Goal: Task Accomplishment & Management: Manage account settings

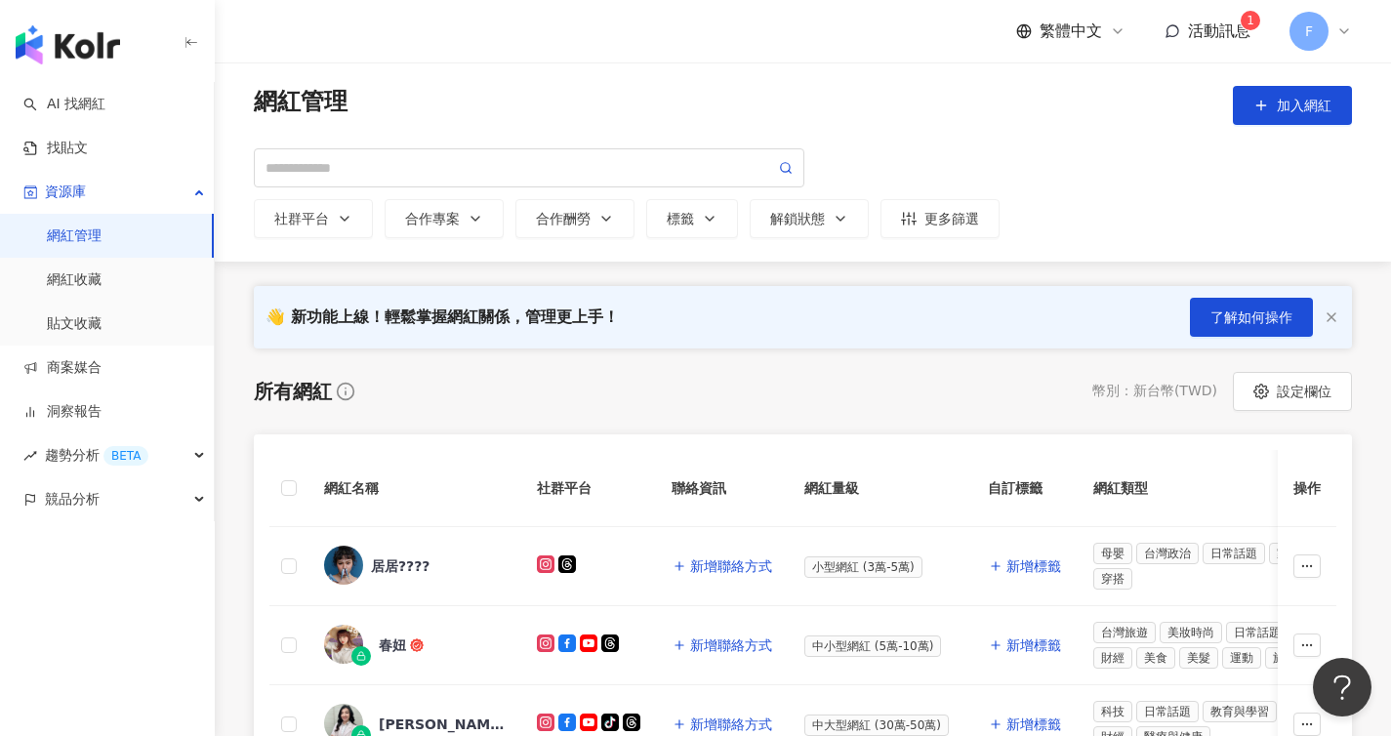
click at [1319, 36] on span "F" at bounding box center [1309, 31] width 39 height 39
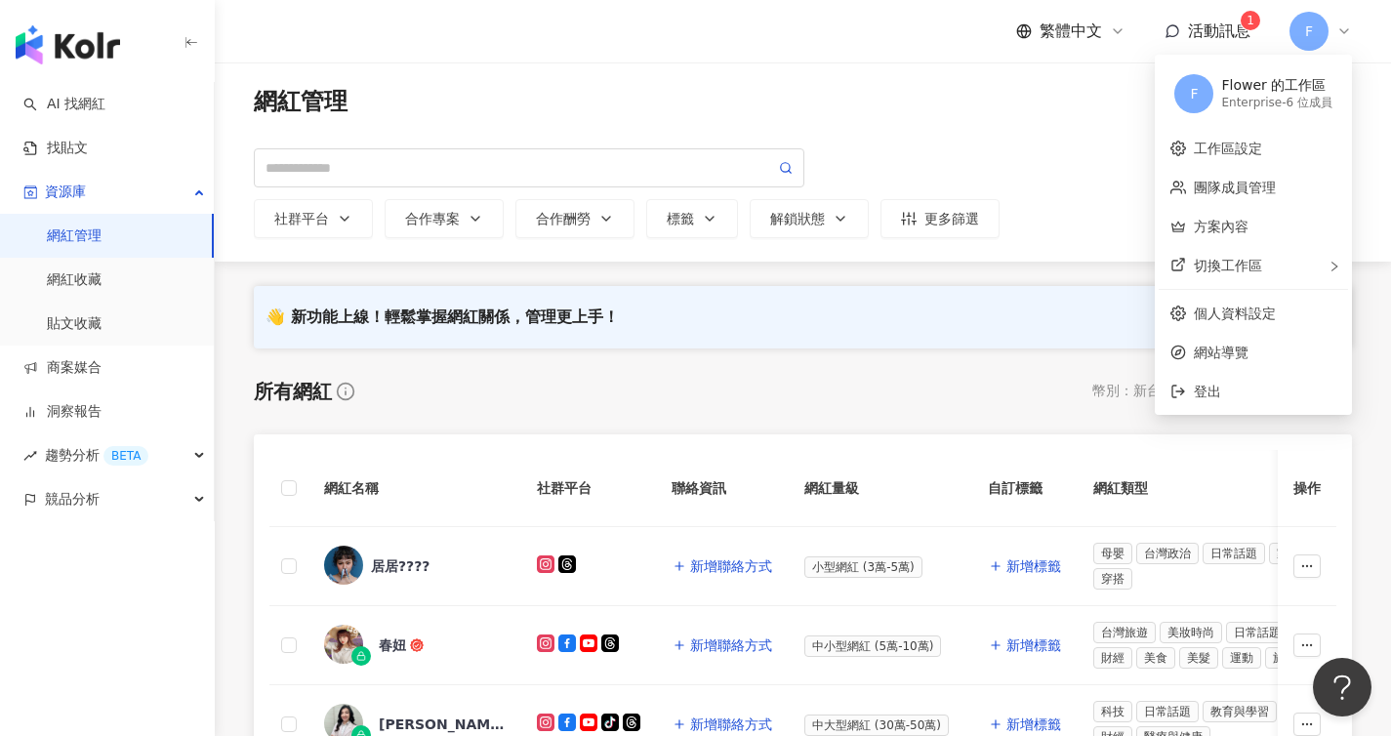
click at [1289, 85] on div "Flower 的工作區" at bounding box center [1276, 86] width 111 height 20
click at [1259, 143] on link "工作區設定" at bounding box center [1228, 149] width 68 height 16
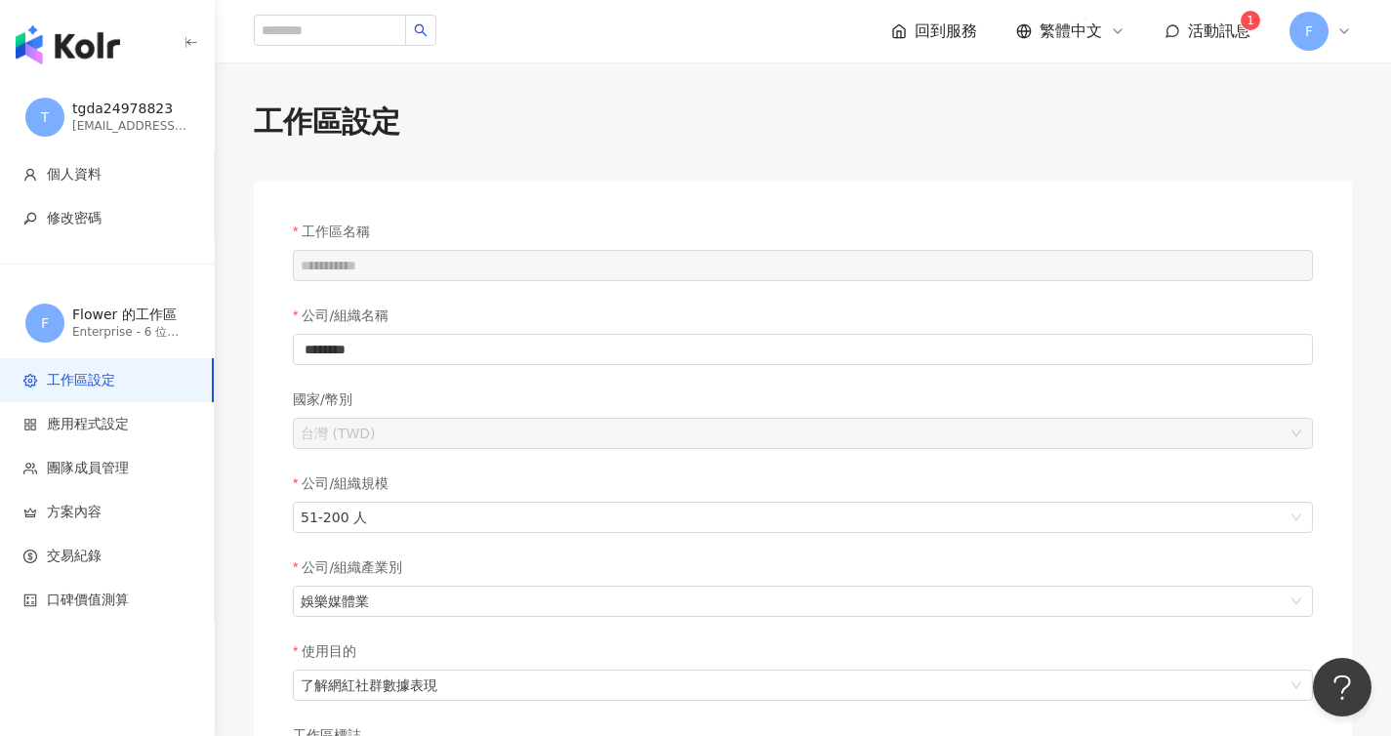
click at [137, 318] on div "Flower 的工作區" at bounding box center [130, 316] width 117 height 20
click at [144, 323] on div "Flower 的工作區" at bounding box center [130, 316] width 117 height 20
click at [118, 468] on span "團隊成員管理" at bounding box center [88, 469] width 82 height 20
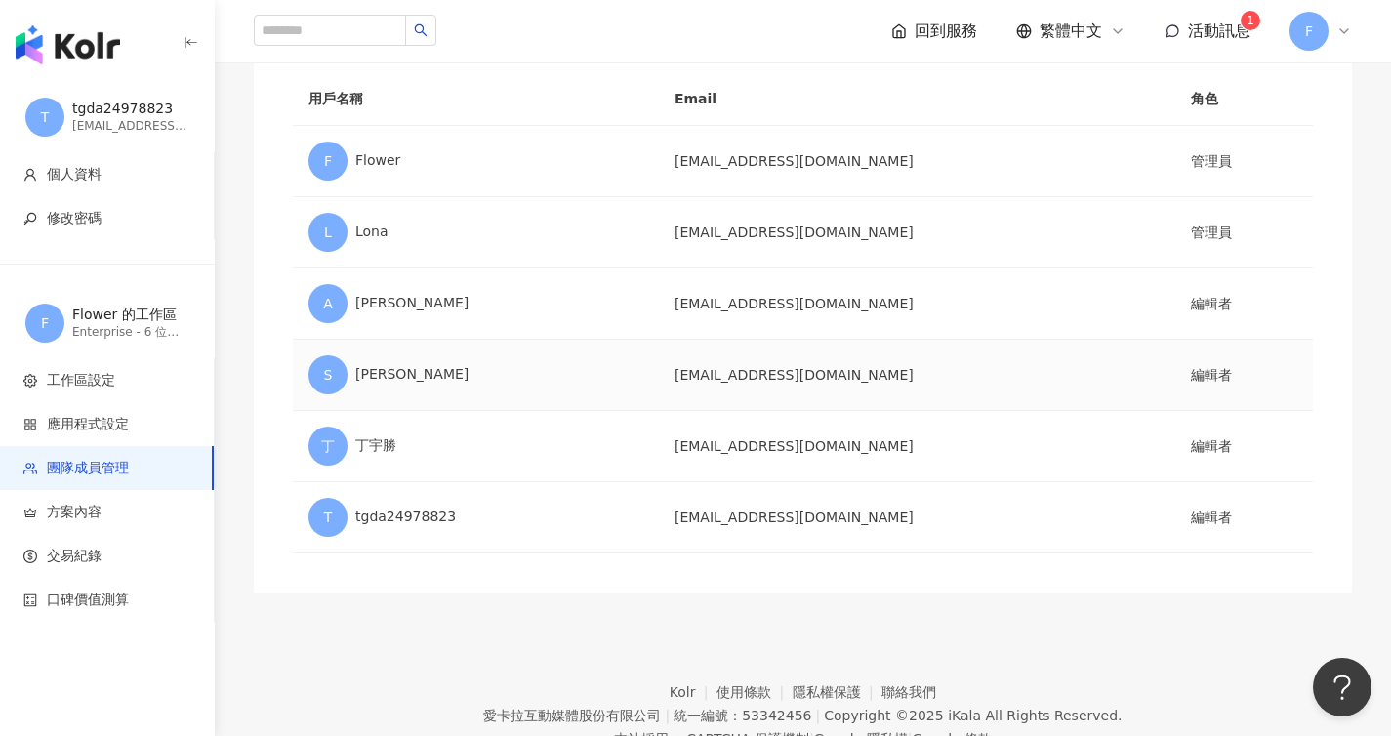
scroll to position [163, 0]
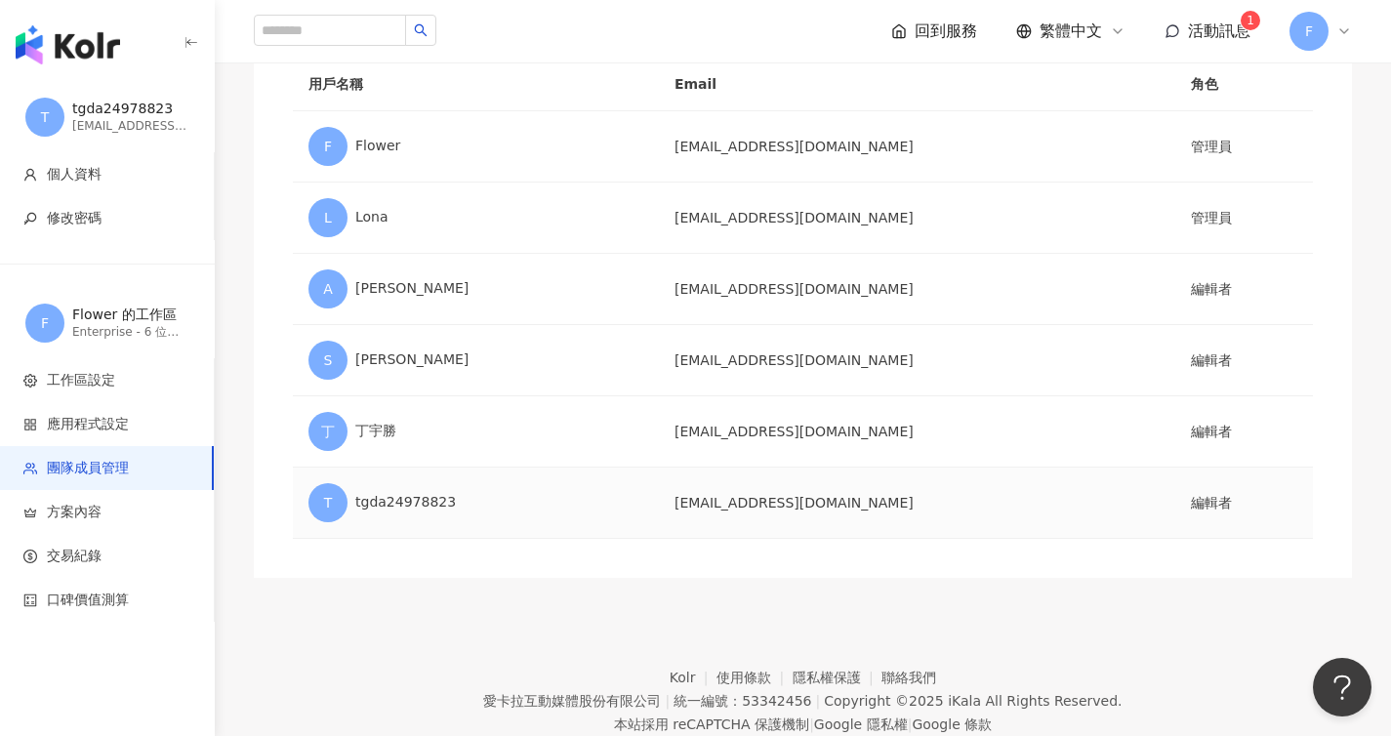
click at [791, 514] on td "[EMAIL_ADDRESS][DOMAIN_NAME]" at bounding box center [917, 503] width 516 height 71
click at [788, 510] on td "[EMAIL_ADDRESS][DOMAIN_NAME]" at bounding box center [917, 503] width 516 height 71
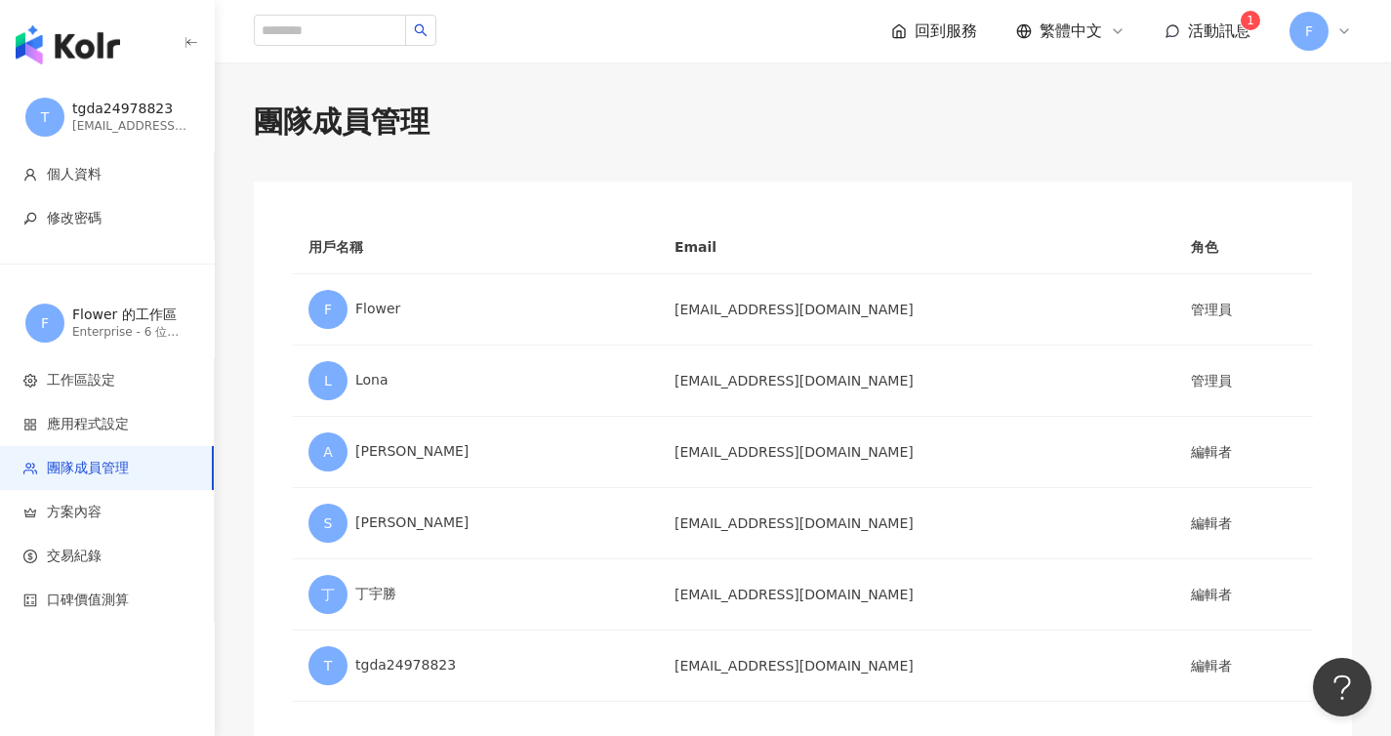
click at [1339, 35] on icon at bounding box center [1344, 31] width 16 height 16
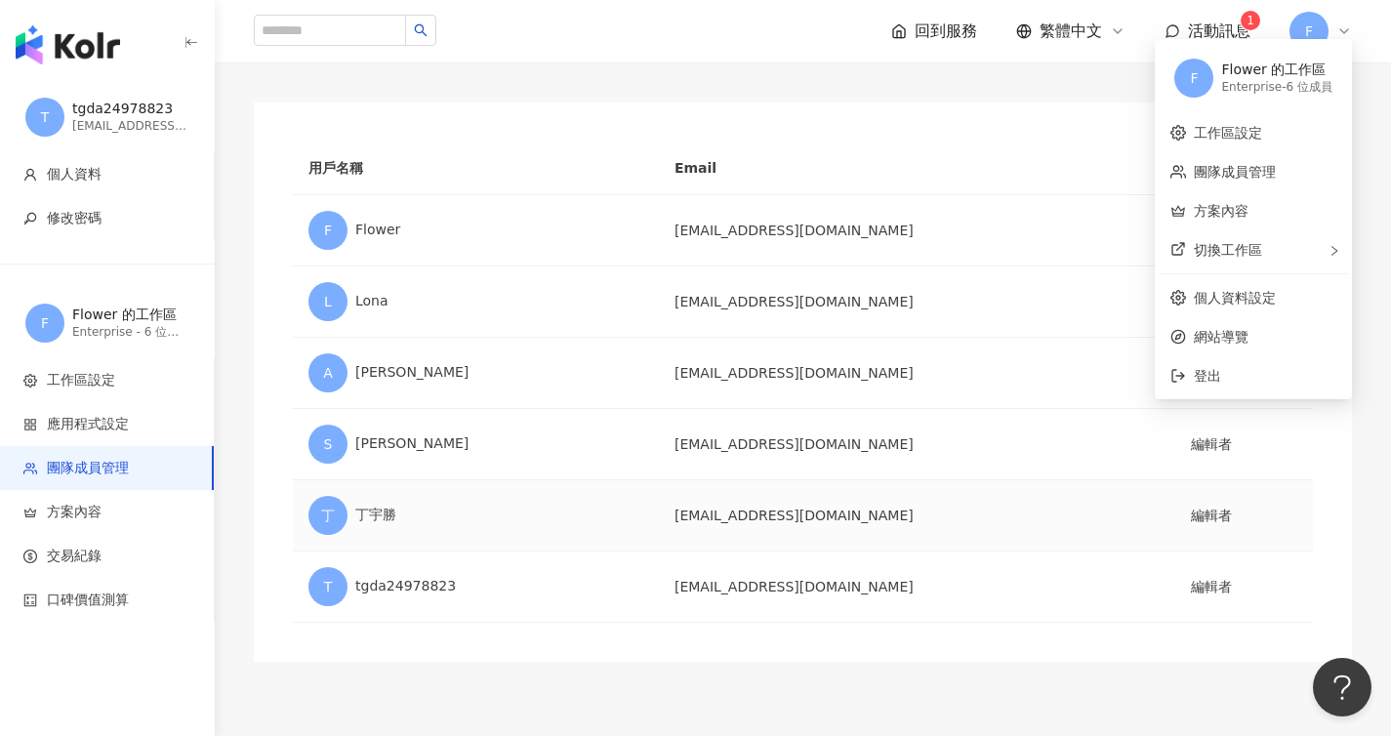
scroll to position [109, 0]
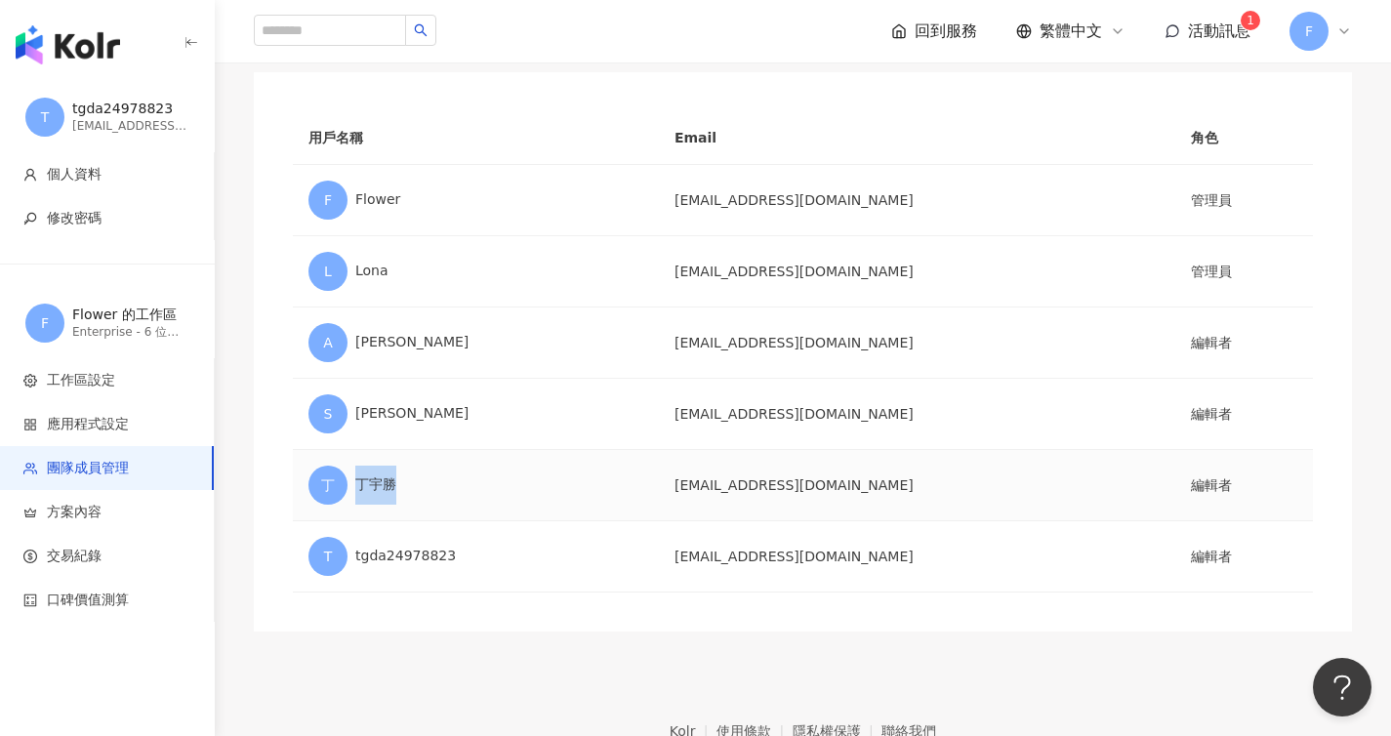
drag, startPoint x: 400, startPoint y: 487, endPoint x: 358, endPoint y: 485, distance: 42.0
click at [358, 486] on div "[PERSON_NAME]" at bounding box center [475, 485] width 335 height 39
click at [430, 486] on div "[PERSON_NAME]" at bounding box center [475, 485] width 335 height 39
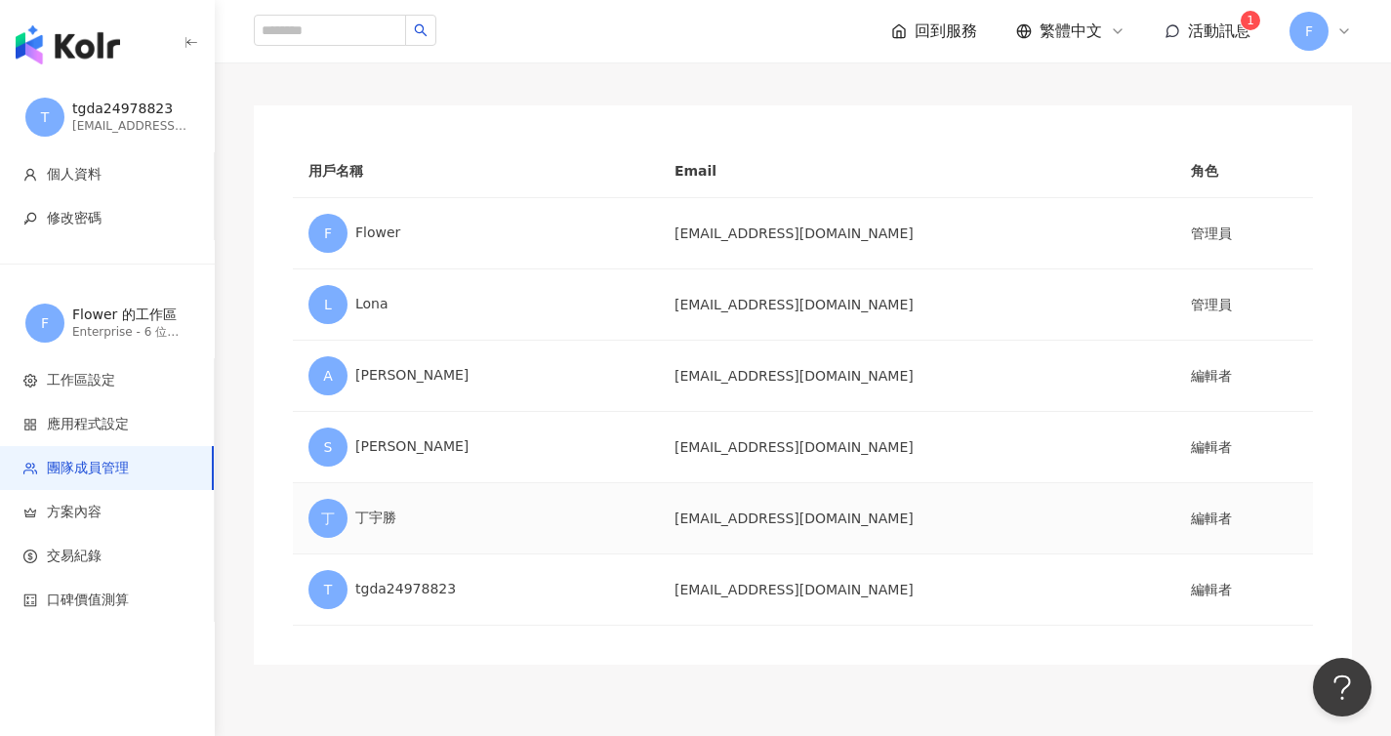
scroll to position [78, 0]
click at [113, 111] on div "tgda24978823" at bounding box center [130, 110] width 117 height 20
click at [951, 42] on div "回到服務 繁體中文 活動訊息 1 F" at bounding box center [1121, 31] width 461 height 39
click at [941, 25] on span "回到服務" at bounding box center [946, 31] width 62 height 21
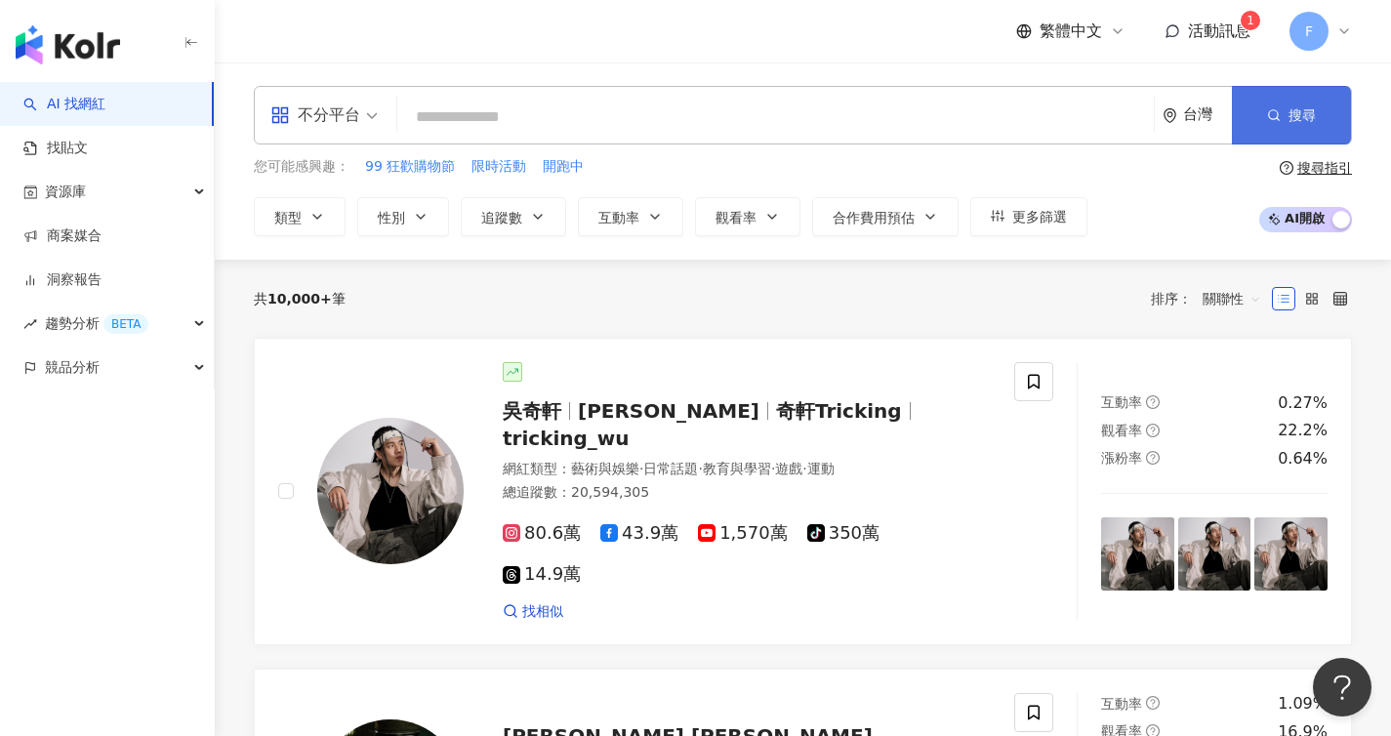
click at [1287, 109] on button "搜尋" at bounding box center [1291, 115] width 119 height 59
click at [549, 123] on input "search" at bounding box center [775, 117] width 741 height 37
click at [361, 114] on span "不分平台" at bounding box center [323, 115] width 107 height 31
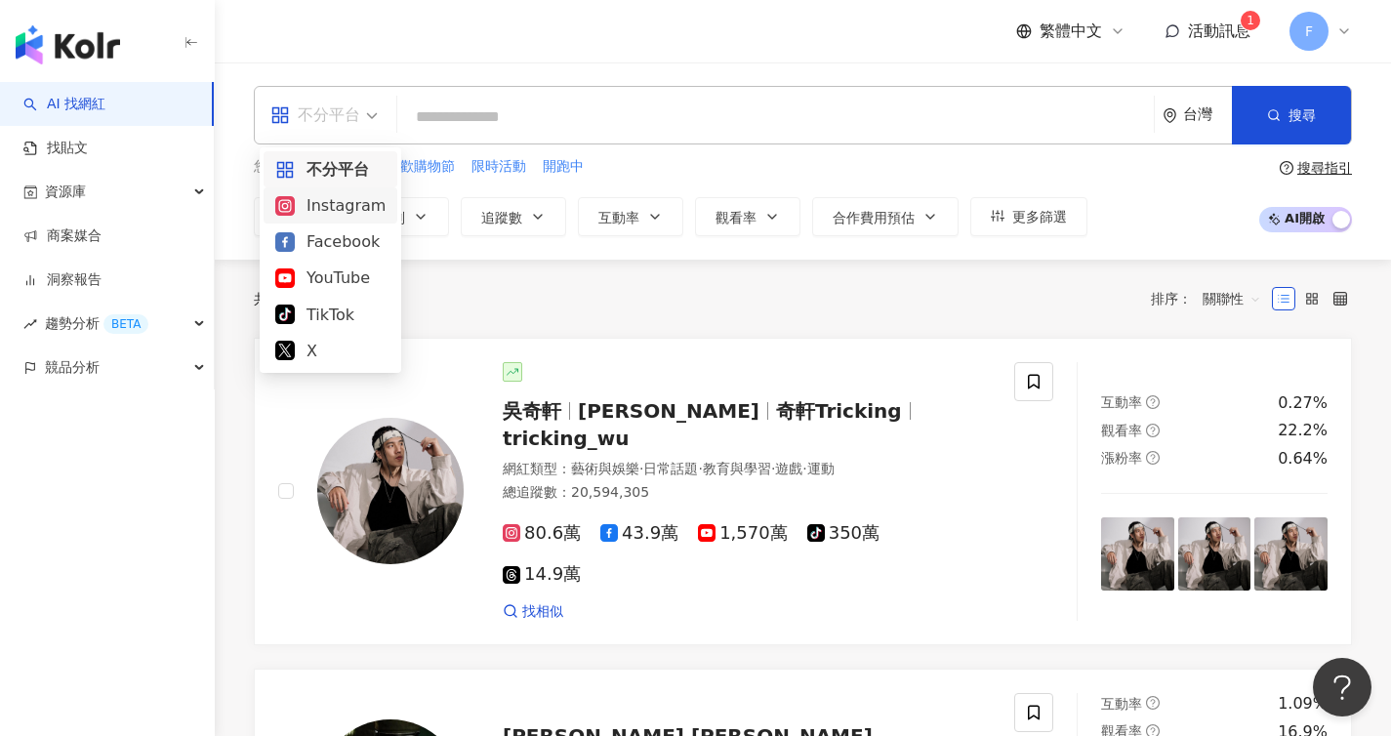
click at [346, 209] on div "Instagram" at bounding box center [330, 205] width 110 height 24
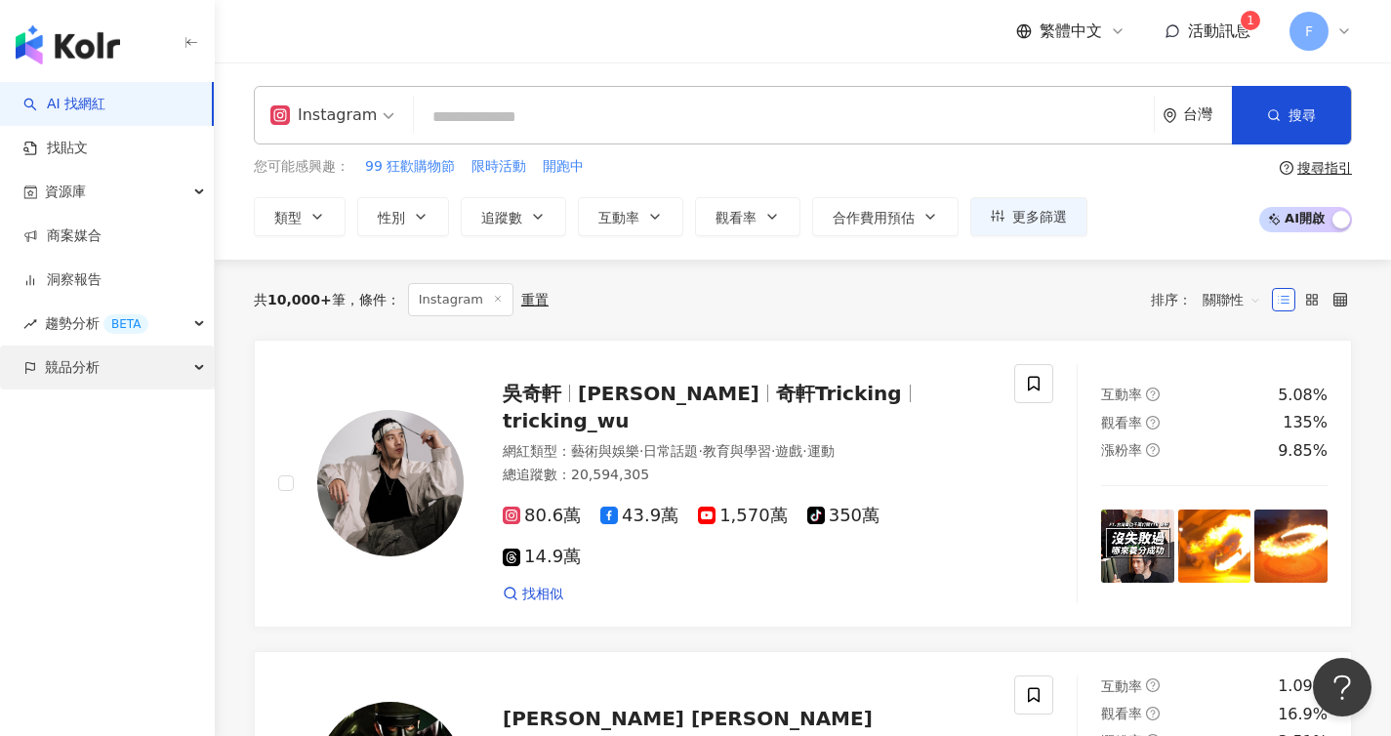
click at [129, 368] on div "競品分析" at bounding box center [107, 368] width 214 height 44
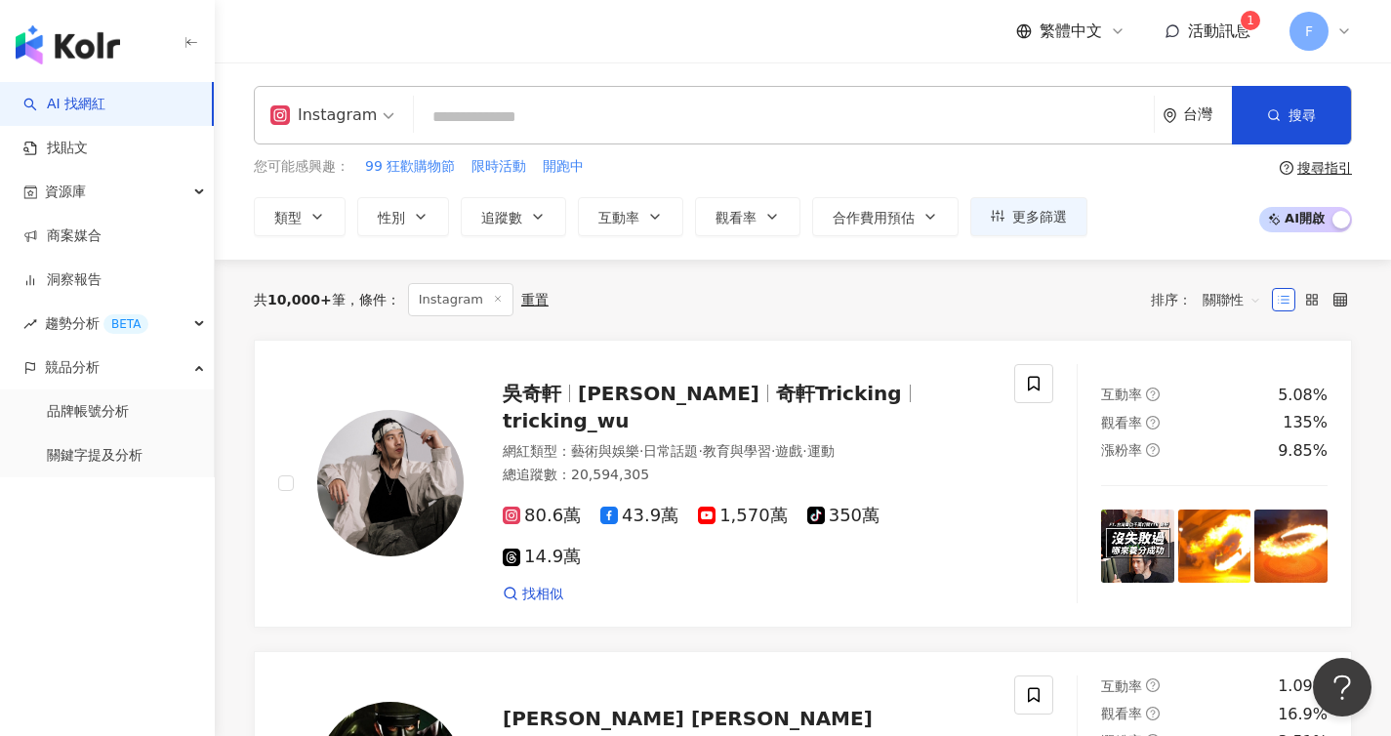
click at [1216, 40] on span "活動訊息 1" at bounding box center [1219, 31] width 62 height 21
click at [1313, 15] on span "F" at bounding box center [1309, 31] width 39 height 39
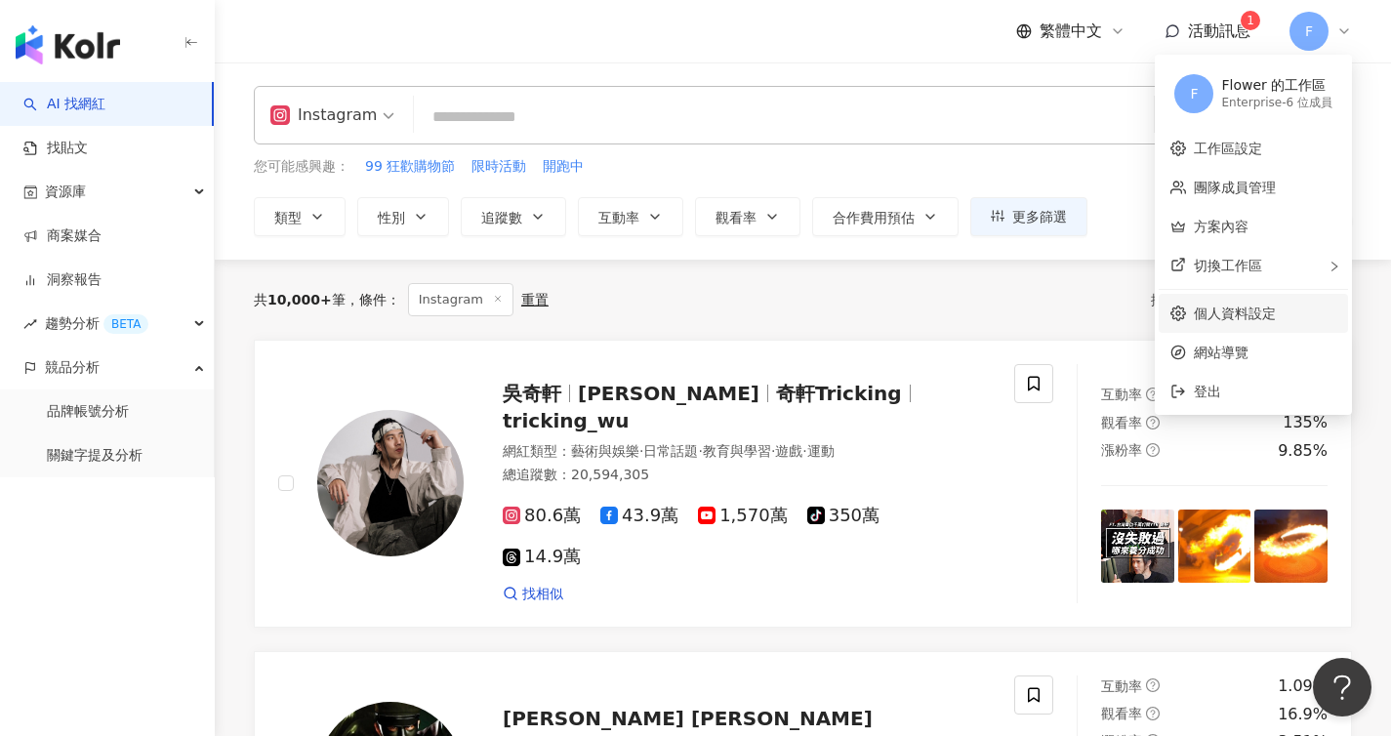
click at [1237, 310] on link "個人資料設定" at bounding box center [1235, 314] width 82 height 16
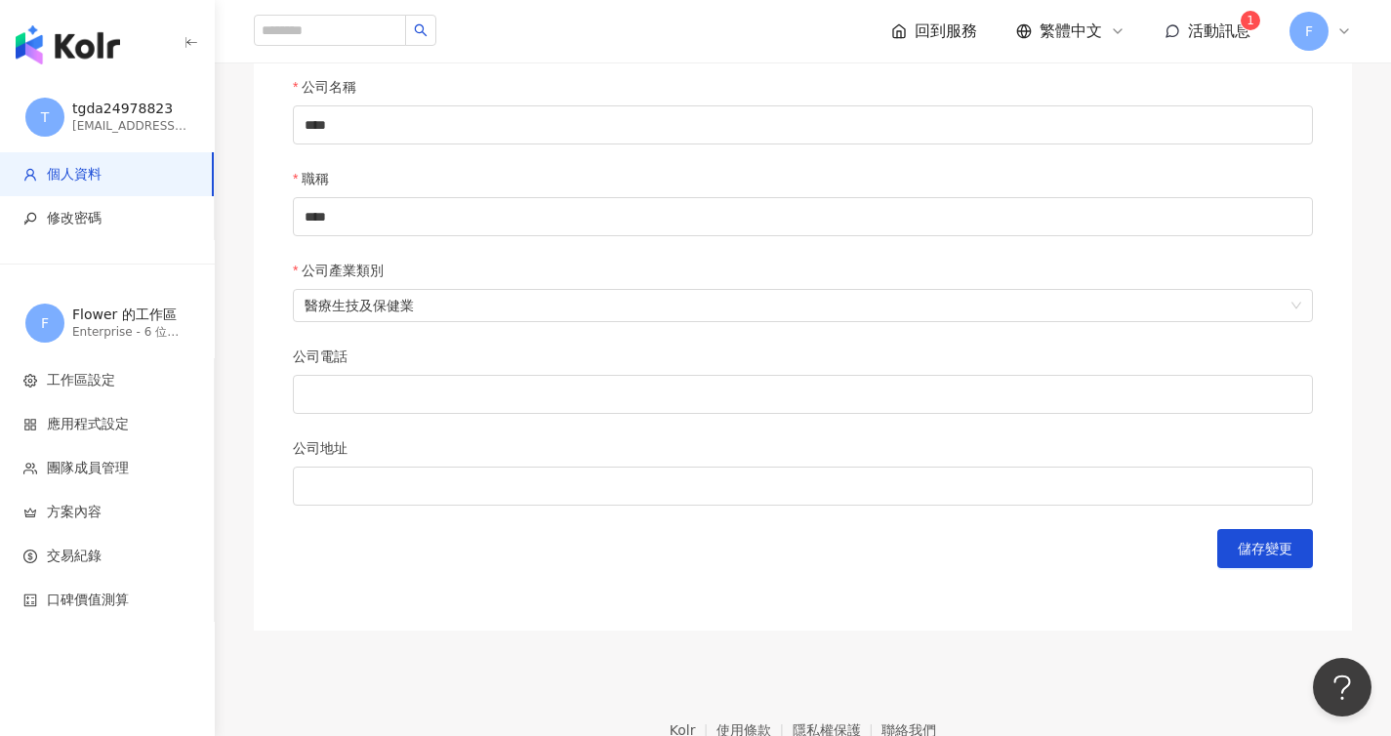
scroll to position [792, 0]
click at [146, 515] on span "方案內容" at bounding box center [110, 513] width 175 height 20
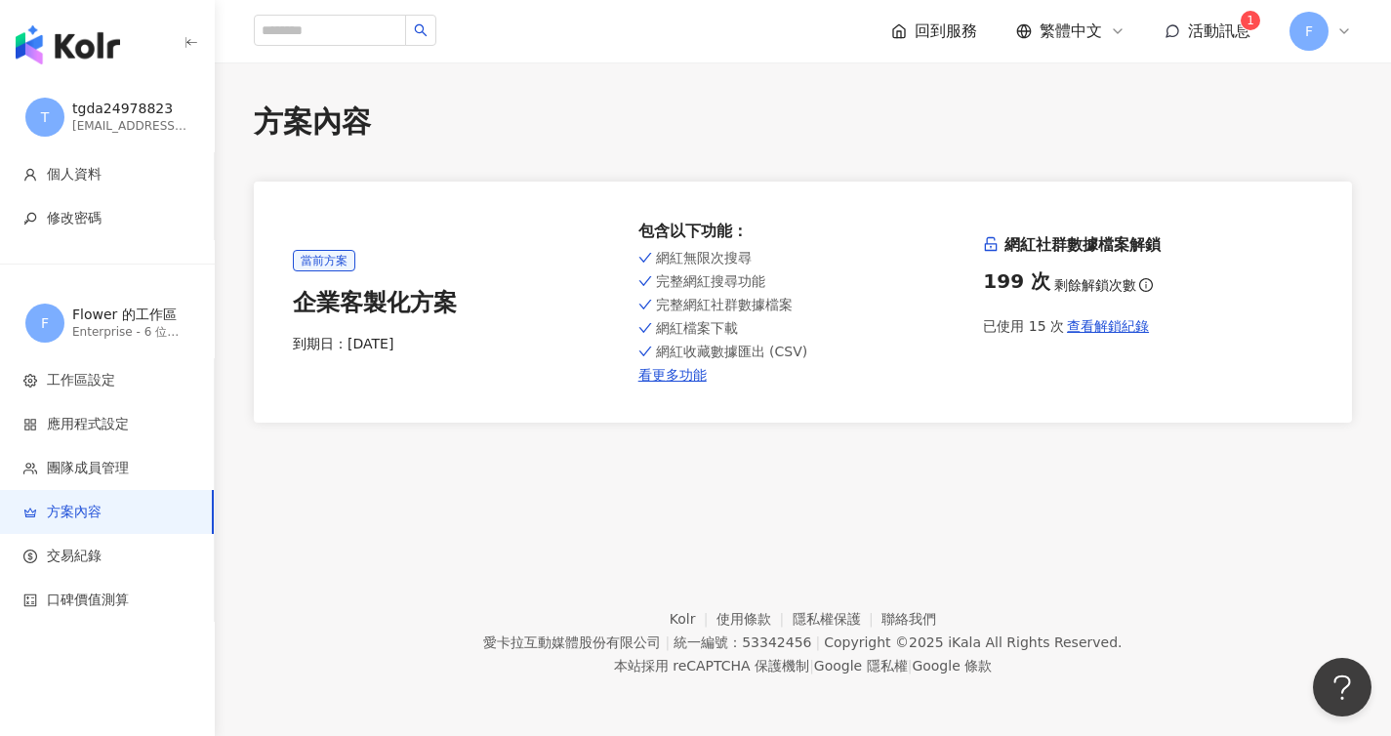
click at [1004, 287] on div "199 次" at bounding box center [1016, 280] width 67 height 27
click at [1192, 274] on div "199 次 剩餘解鎖次數" at bounding box center [1148, 280] width 330 height 27
click at [1118, 332] on span "查看解鎖紀錄" at bounding box center [1108, 326] width 82 height 16
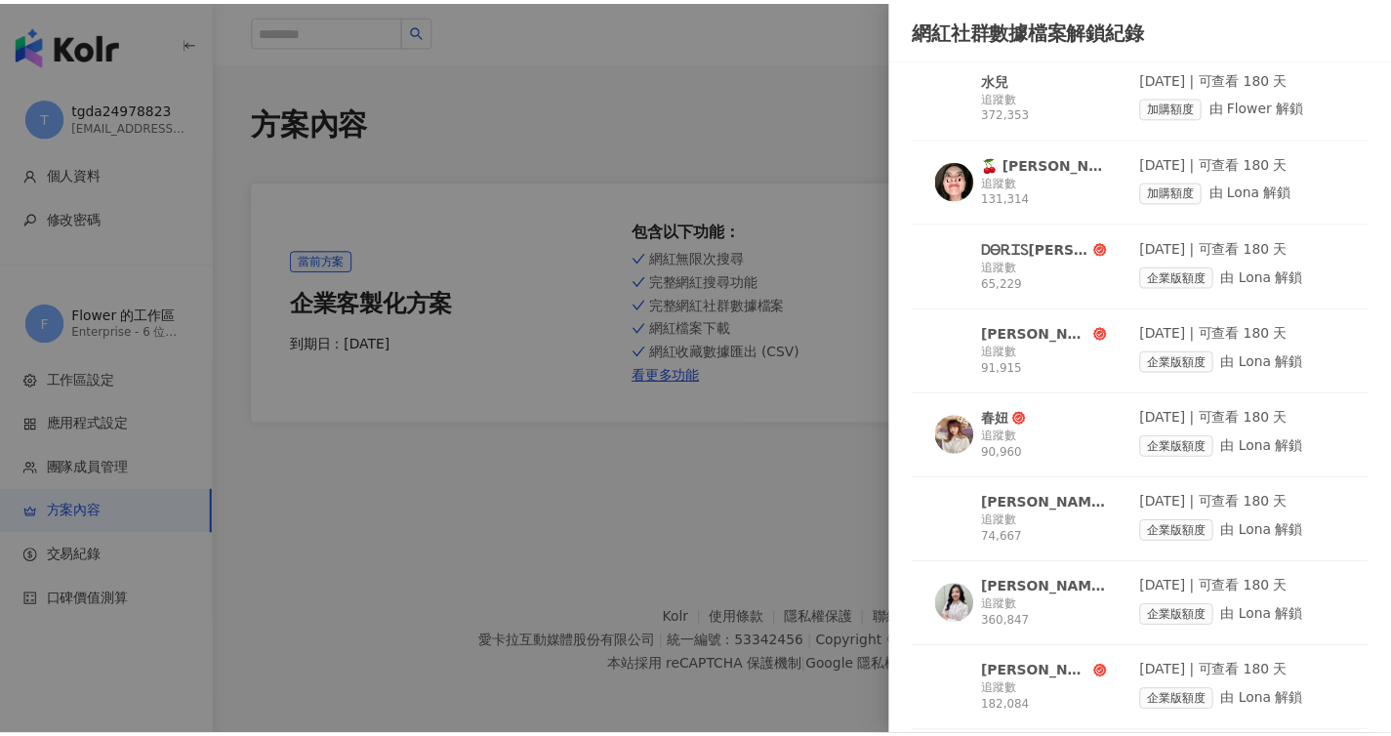
scroll to position [721, 0]
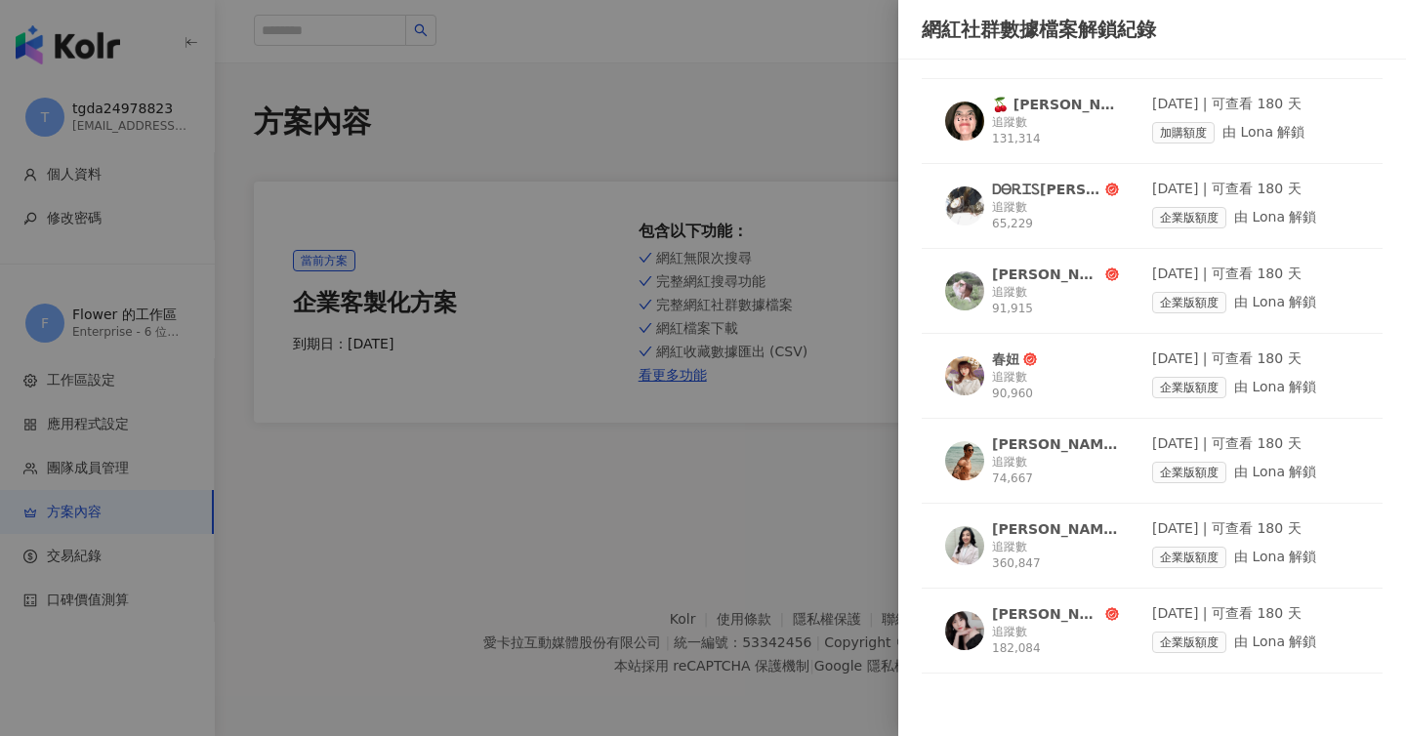
click at [842, 131] on div at bounding box center [703, 368] width 1406 height 736
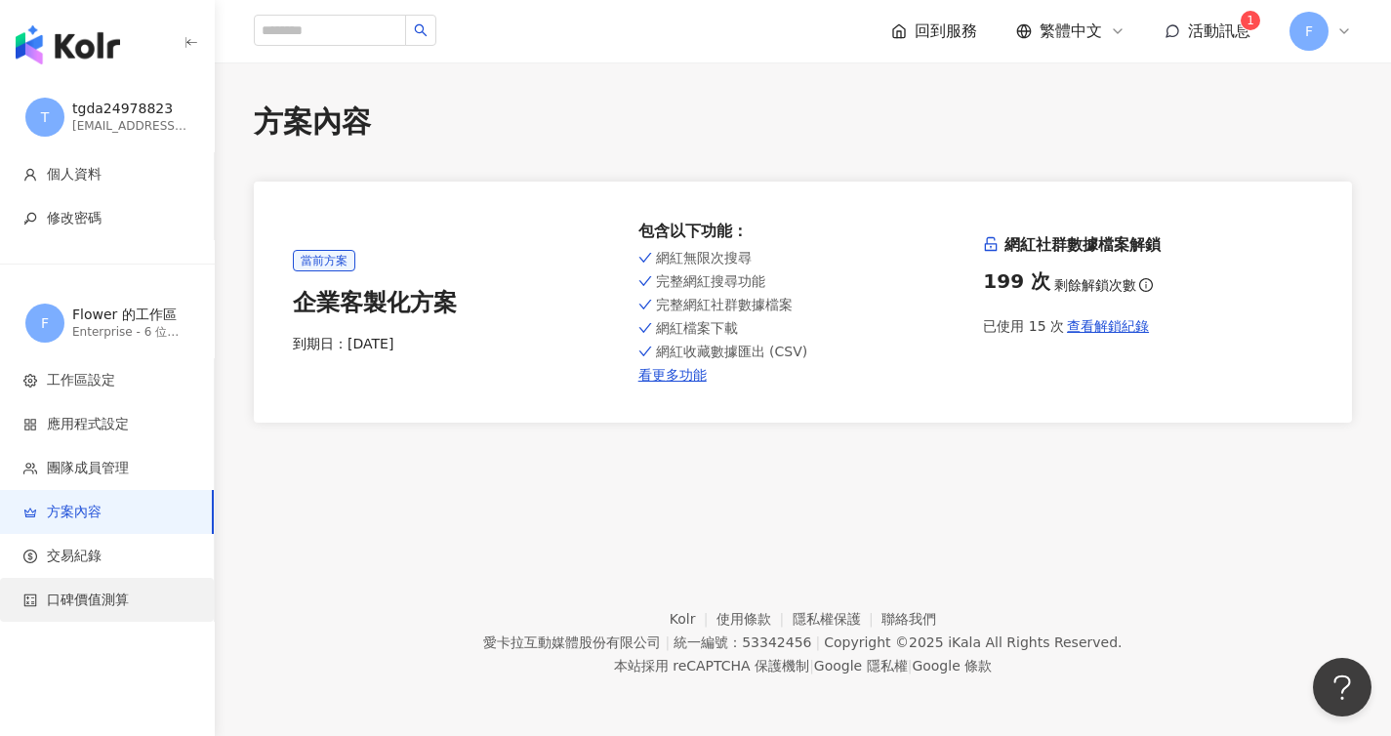
click at [139, 595] on span "口碑價值測算" at bounding box center [110, 601] width 175 height 20
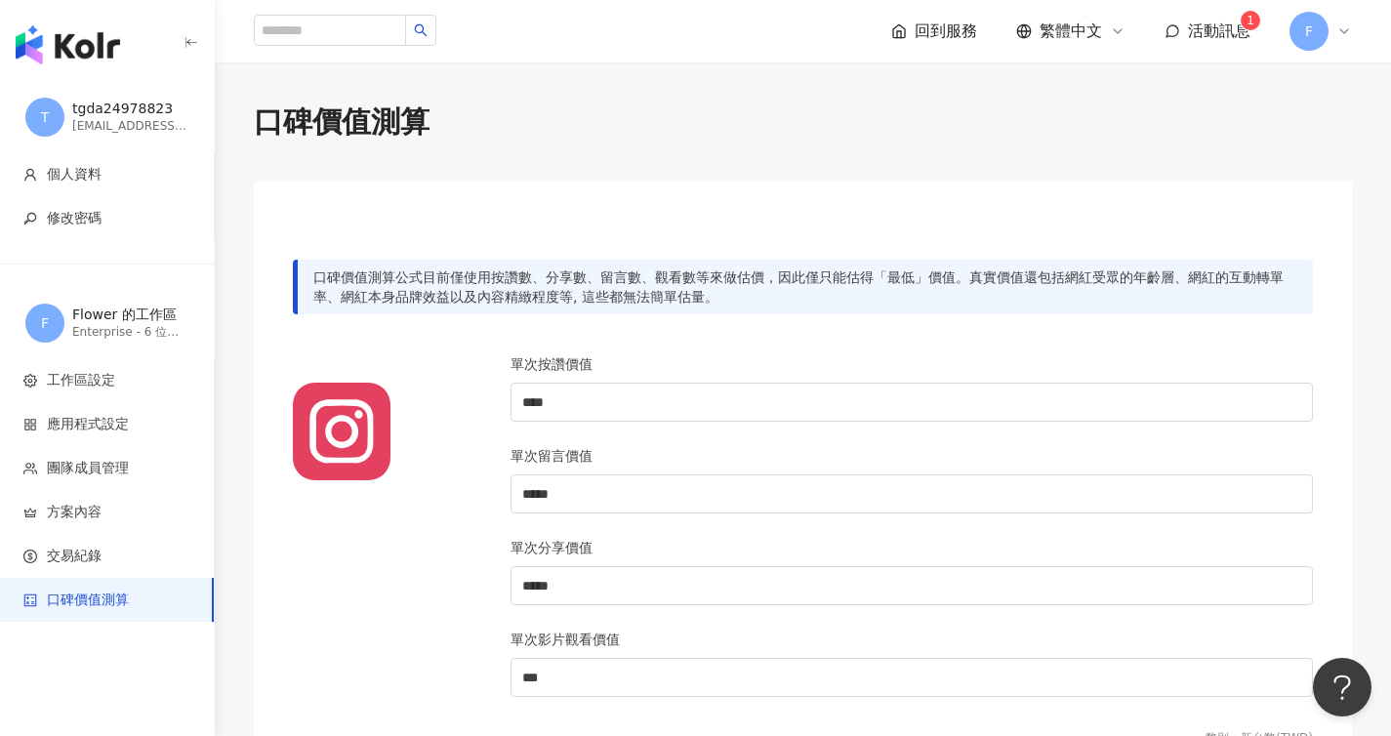
click at [121, 118] on div "[EMAIL_ADDRESS][DOMAIN_NAME]" at bounding box center [130, 126] width 117 height 17
click at [963, 36] on span "回到服務" at bounding box center [946, 31] width 62 height 21
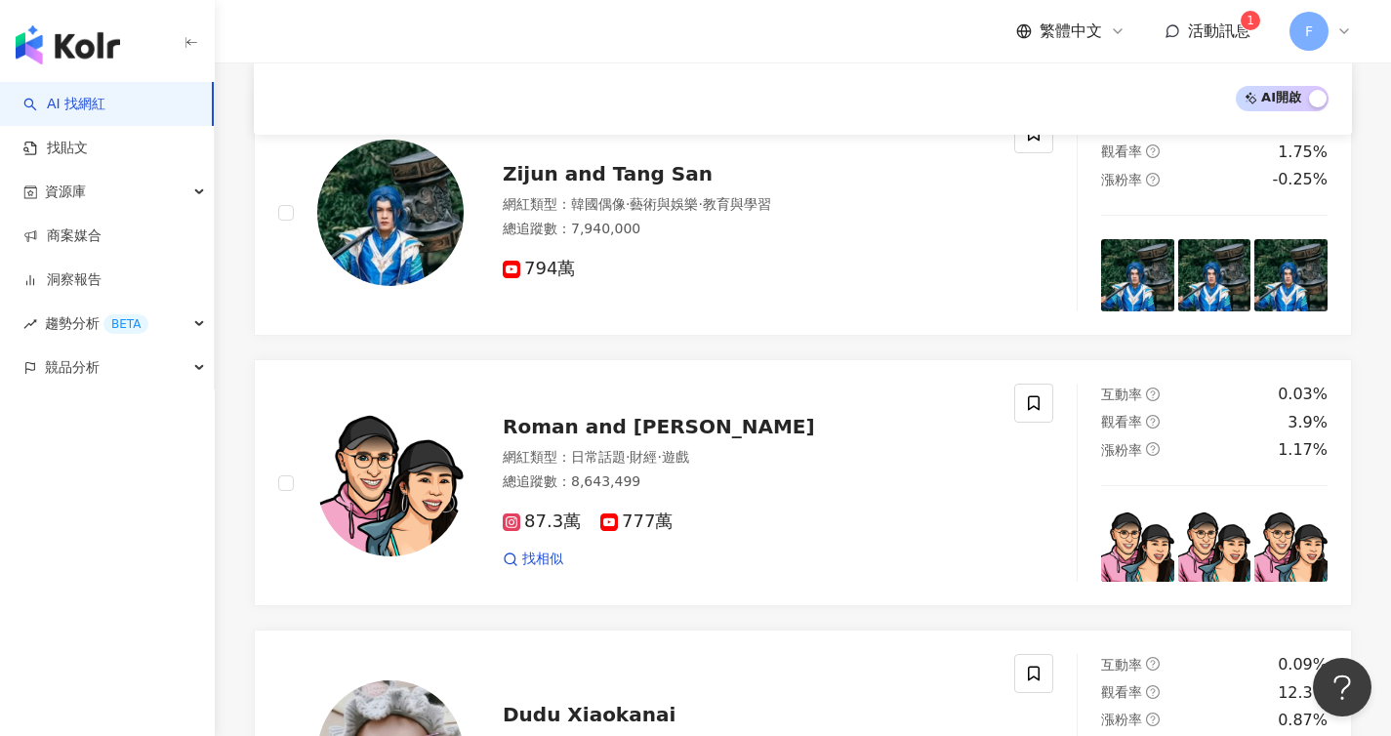
scroll to position [1389, 0]
